Goal: Navigation & Orientation: Understand site structure

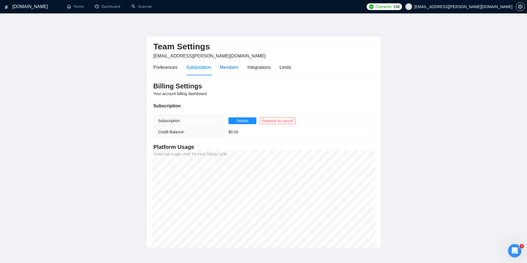
click at [237, 66] on div "Members" at bounding box center [229, 67] width 19 height 7
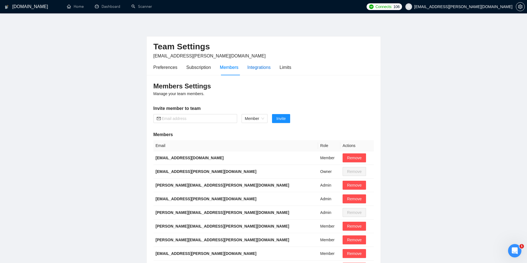
click at [263, 68] on div "Integrations" at bounding box center [259, 67] width 23 height 7
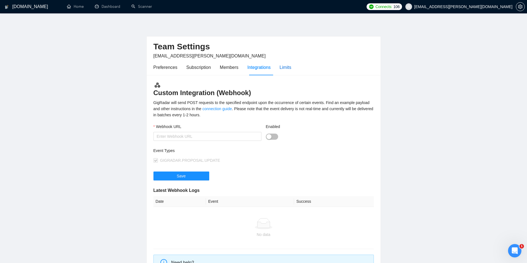
click at [288, 67] on div "Limits" at bounding box center [286, 67] width 12 height 7
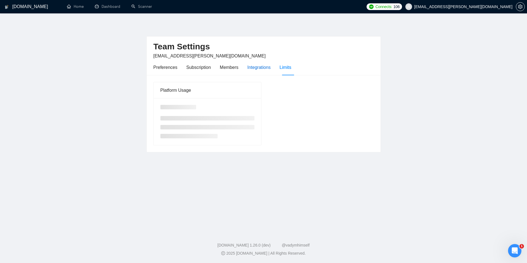
click at [270, 68] on div "Integrations" at bounding box center [259, 67] width 23 height 7
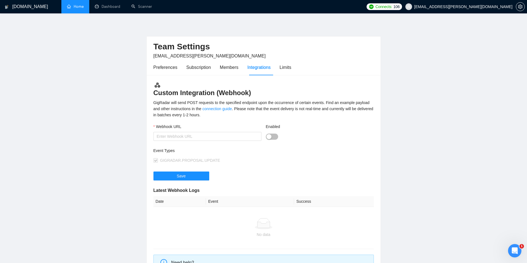
click at [83, 9] on link "Home" at bounding box center [75, 6] width 17 height 5
